Goal: Entertainment & Leisure: Consume media (video, audio)

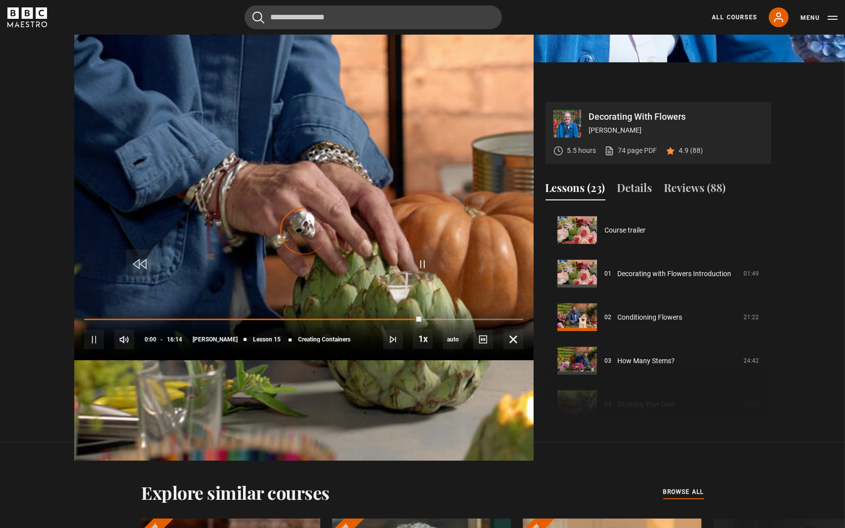
scroll to position [610, 0]
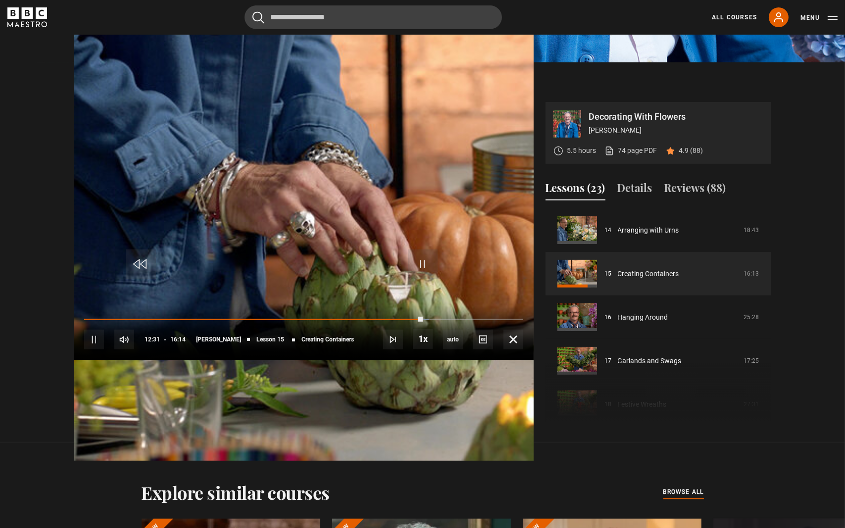
drag, startPoint x: 642, startPoint y: 484, endPoint x: 281, endPoint y: 511, distance: 362.2
click at [283, 360] on div "10s Skip Back 10 seconds Pause 10s Skip Forward 10 seconds Loaded : 78.54% 11:4…" at bounding box center [303, 332] width 459 height 55
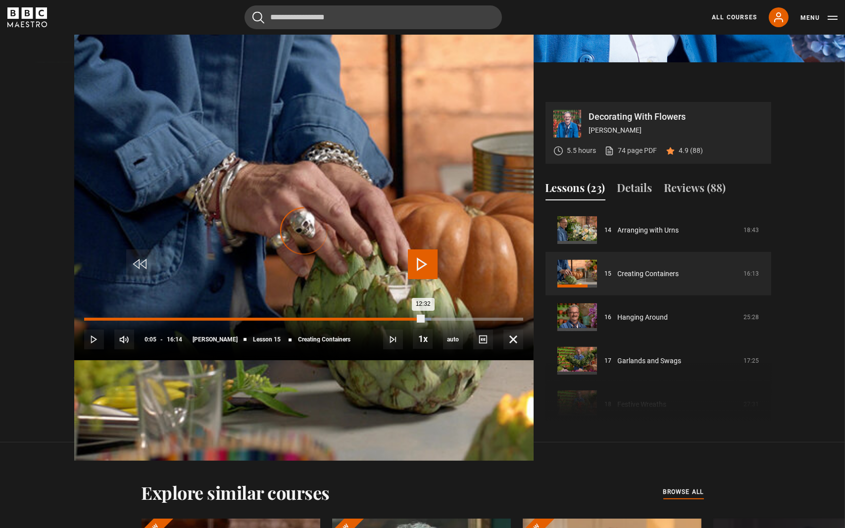
click at [89, 321] on div "00:05" at bounding box center [89, 319] width 1 height 3
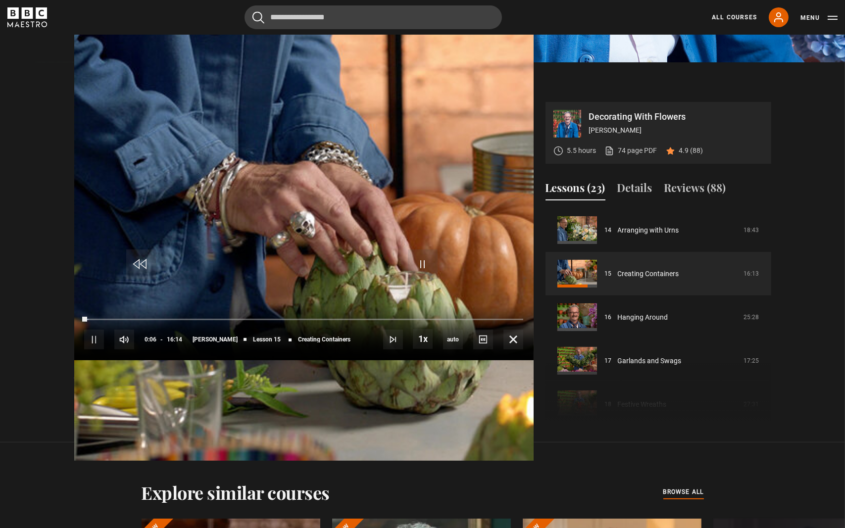
click at [288, 270] on video "Video Player" at bounding box center [303, 230] width 459 height 459
click at [523, 349] on span "Video Player" at bounding box center [513, 340] width 20 height 20
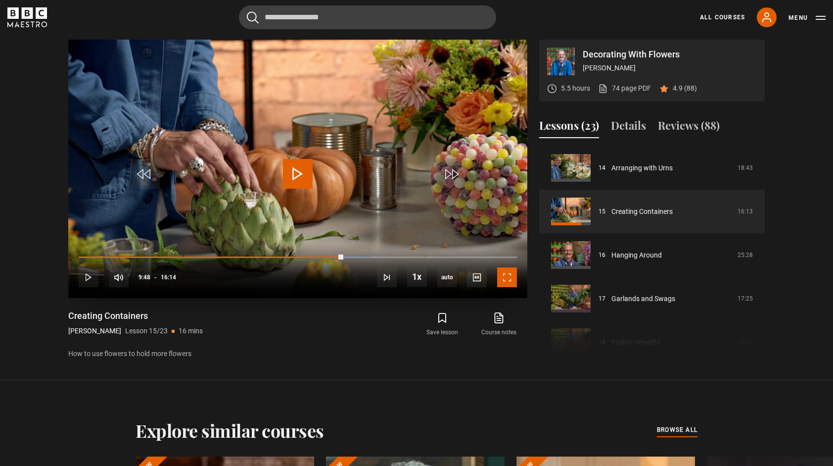
click at [505, 273] on span "Video Player" at bounding box center [507, 277] width 20 height 20
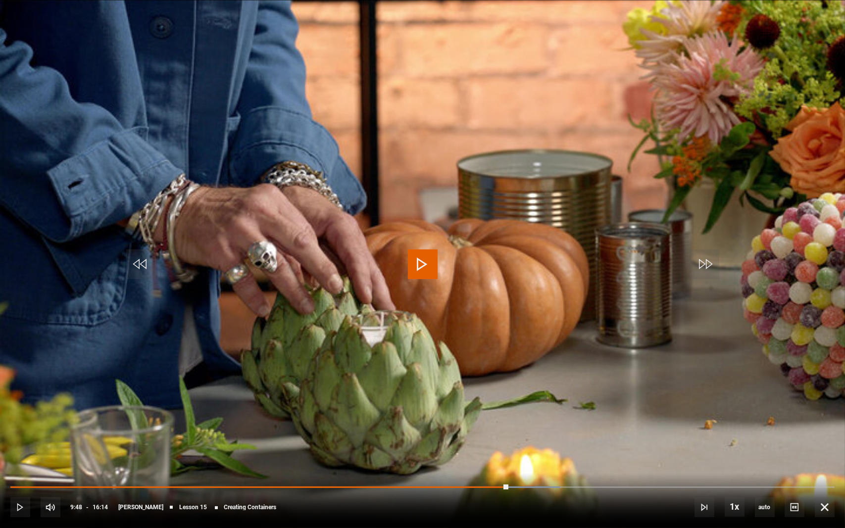
click at [423, 264] on span "Video Player" at bounding box center [423, 264] width 30 height 30
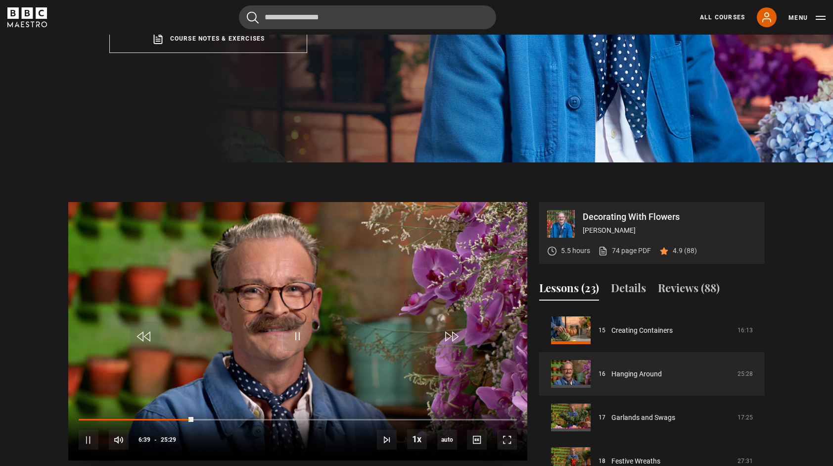
scroll to position [335, 0]
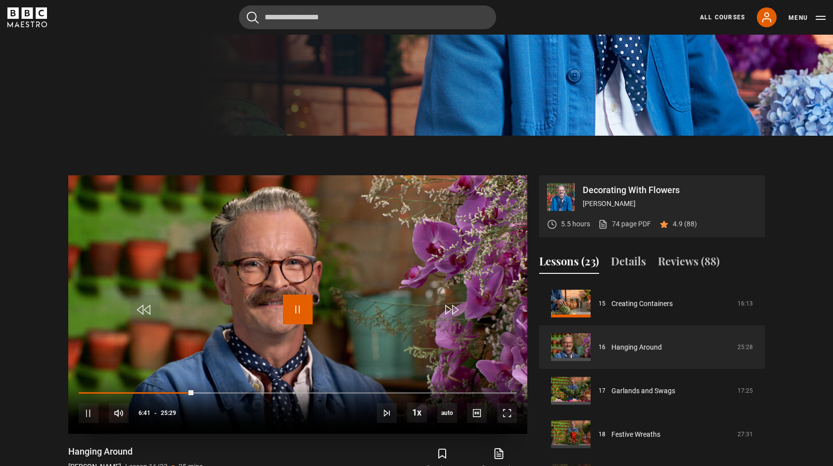
click at [291, 306] on span "Video Player" at bounding box center [298, 309] width 30 height 30
